Goal: Navigation & Orientation: Find specific page/section

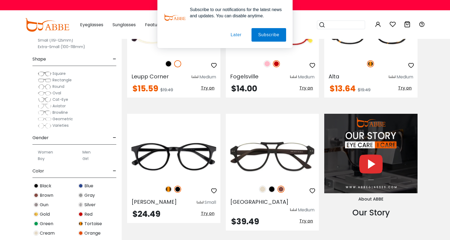
scroll to position [412, 0]
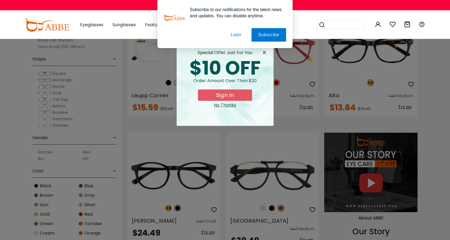
click at [60, 98] on div "× special offer just for you $10 OFF Order amount over than $20 Sign In No Than…" at bounding box center [225, 120] width 450 height 240
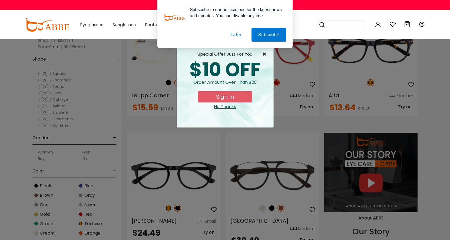
click at [265, 52] on span "×" at bounding box center [265, 54] width 7 height 6
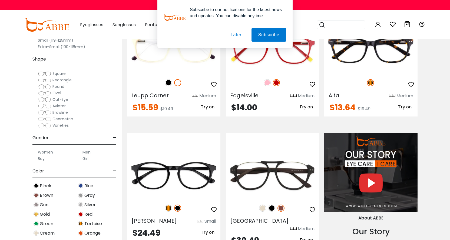
click at [57, 97] on span "Cat-Eye" at bounding box center [60, 99] width 16 height 5
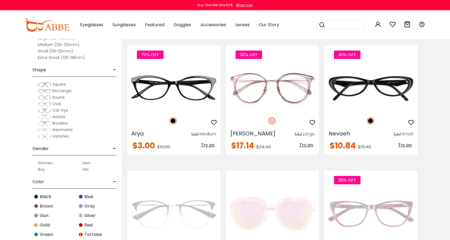
scroll to position [654, 0]
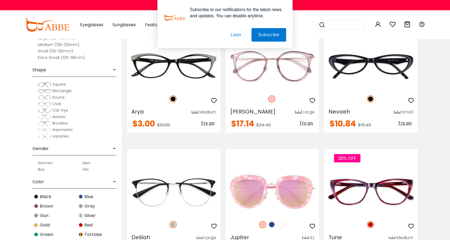
click at [62, 83] on span "Square" at bounding box center [58, 84] width 13 height 5
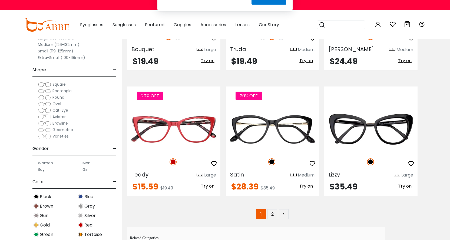
scroll to position [2619, 0]
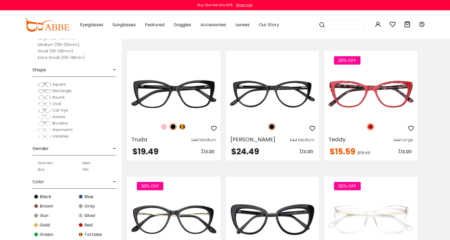
scroll to position [1565, 0]
